Goal: Navigation & Orientation: Find specific page/section

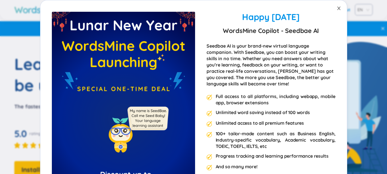
click at [336, 9] on icon "close" at bounding box center [338, 8] width 5 height 5
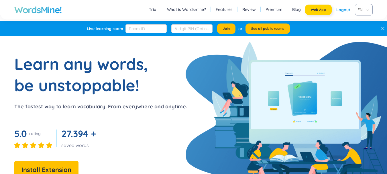
click at [323, 10] on span "Web App" at bounding box center [317, 9] width 15 height 5
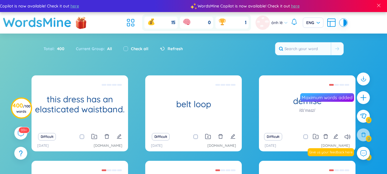
scroll to position [110, 0]
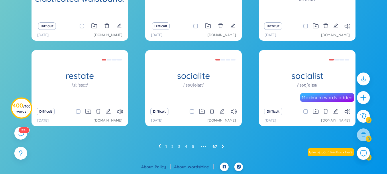
click at [214, 146] on link "67" at bounding box center [214, 146] width 5 height 9
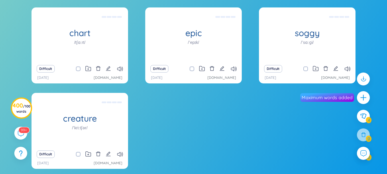
scroll to position [67, 0]
